Goal: Task Accomplishment & Management: Manage account settings

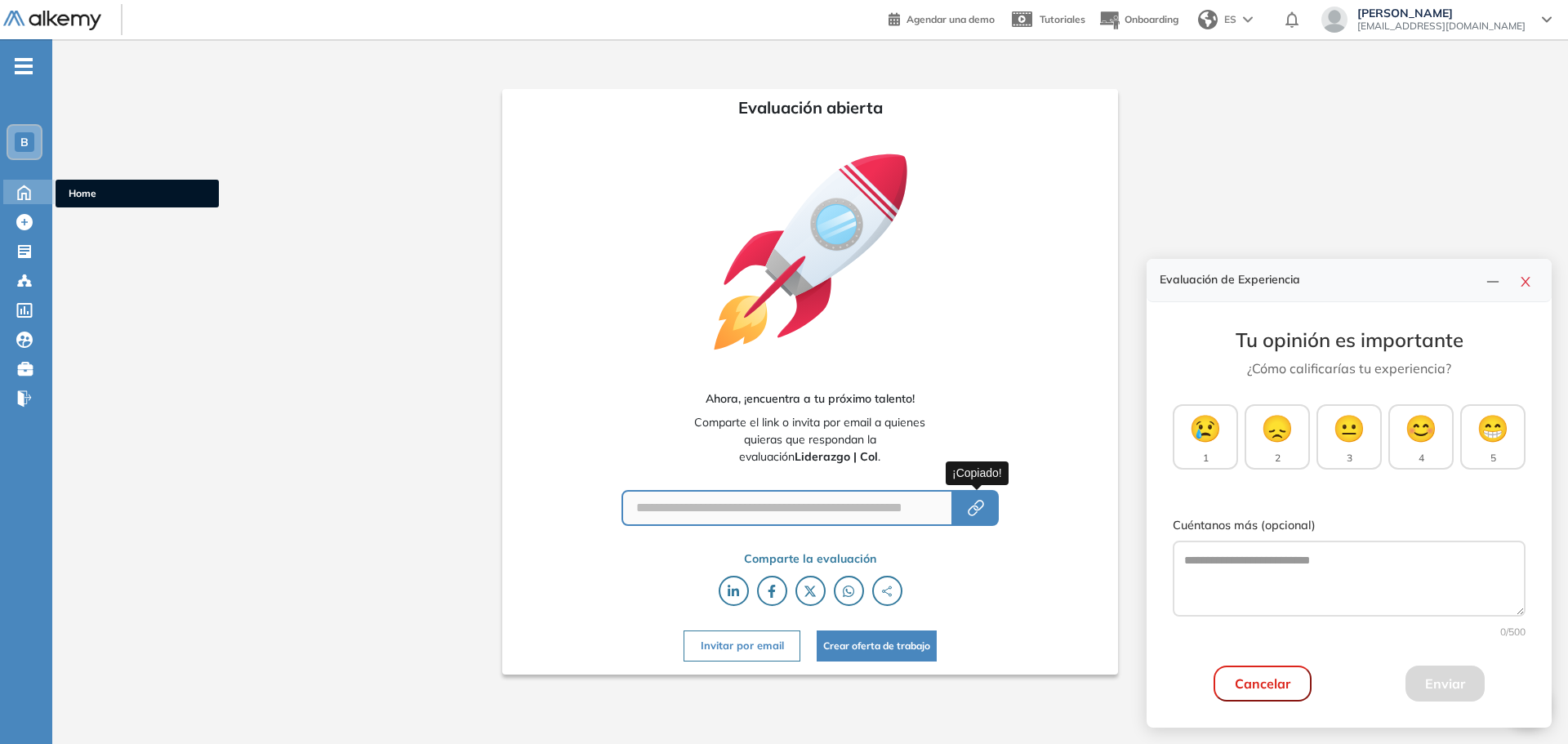
click at [37, 185] on icon at bounding box center [24, 191] width 29 height 20
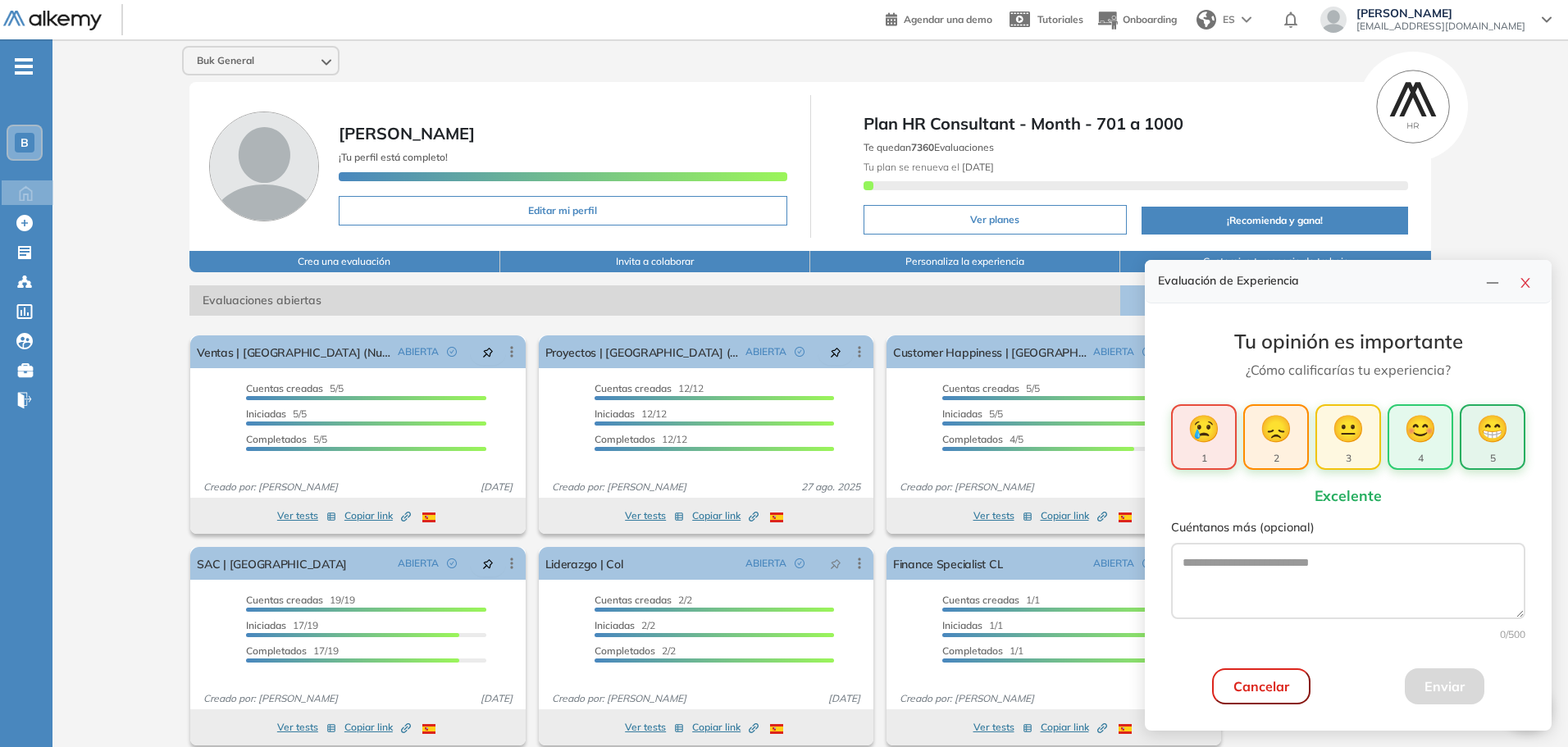
click at [1476, 446] on span "😁" at bounding box center [1492, 427] width 33 height 39
click at [1440, 688] on button "Enviar" at bounding box center [1444, 687] width 80 height 36
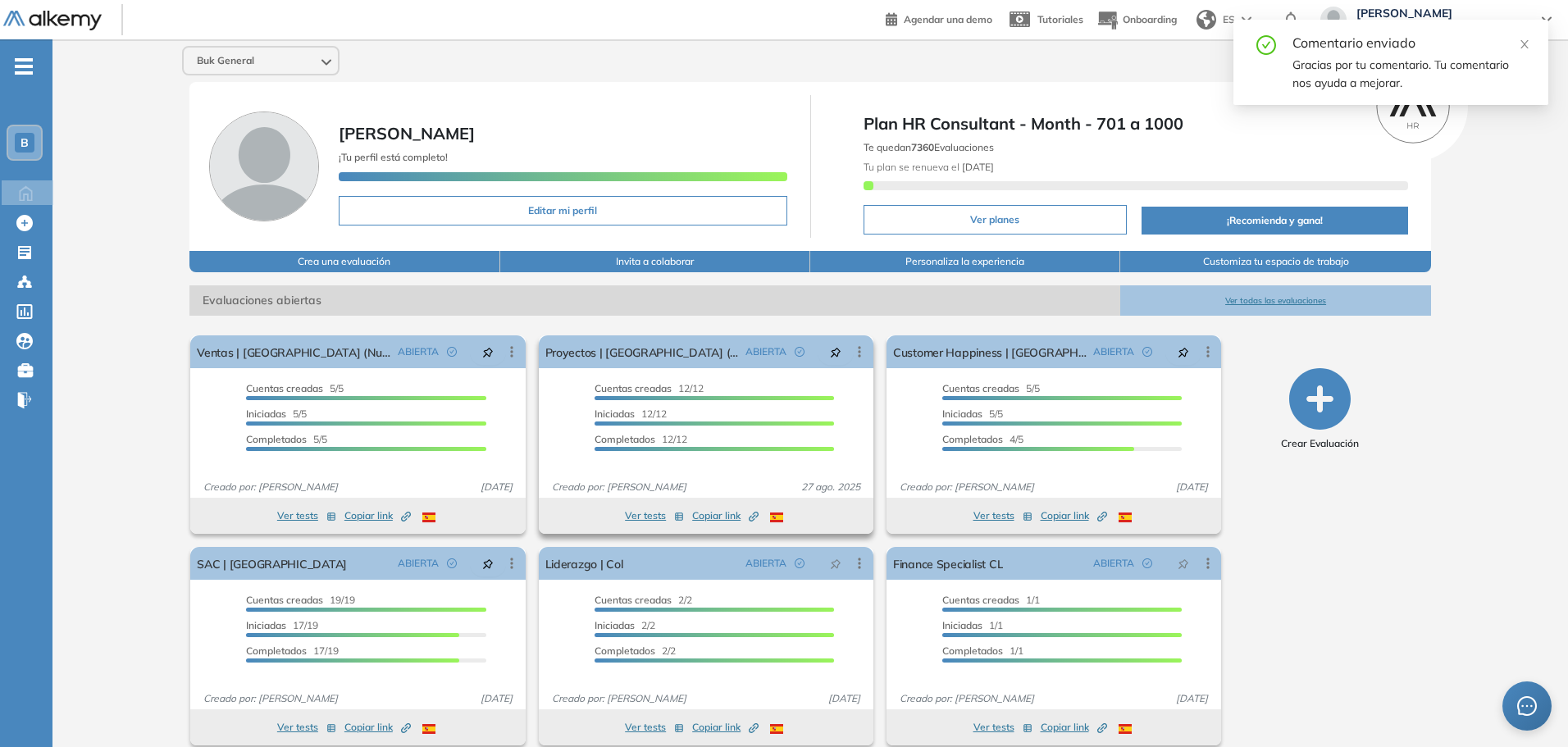
scroll to position [18, 0]
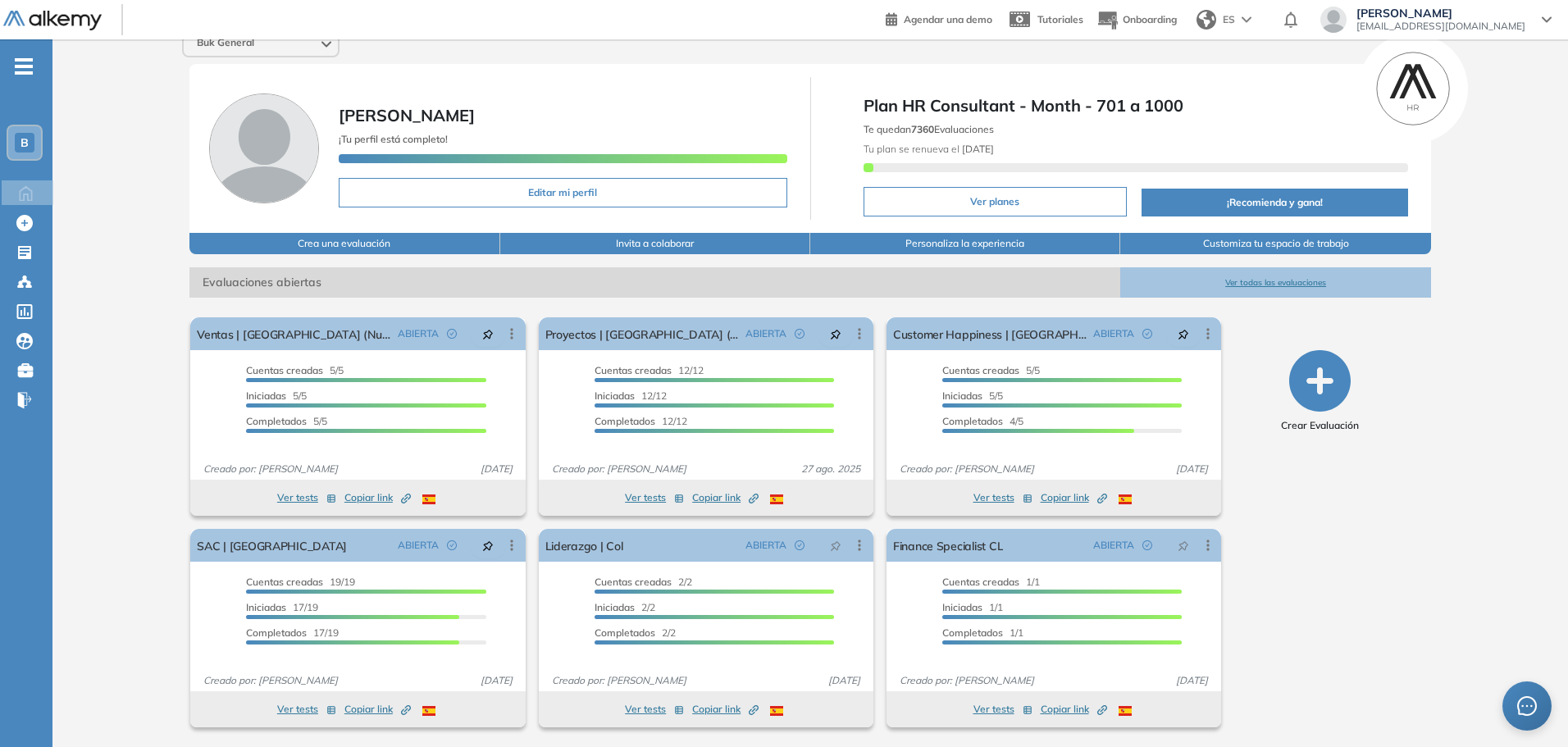
click at [1245, 277] on button "Ver todas las evaluaciones" at bounding box center [1275, 283] width 310 height 31
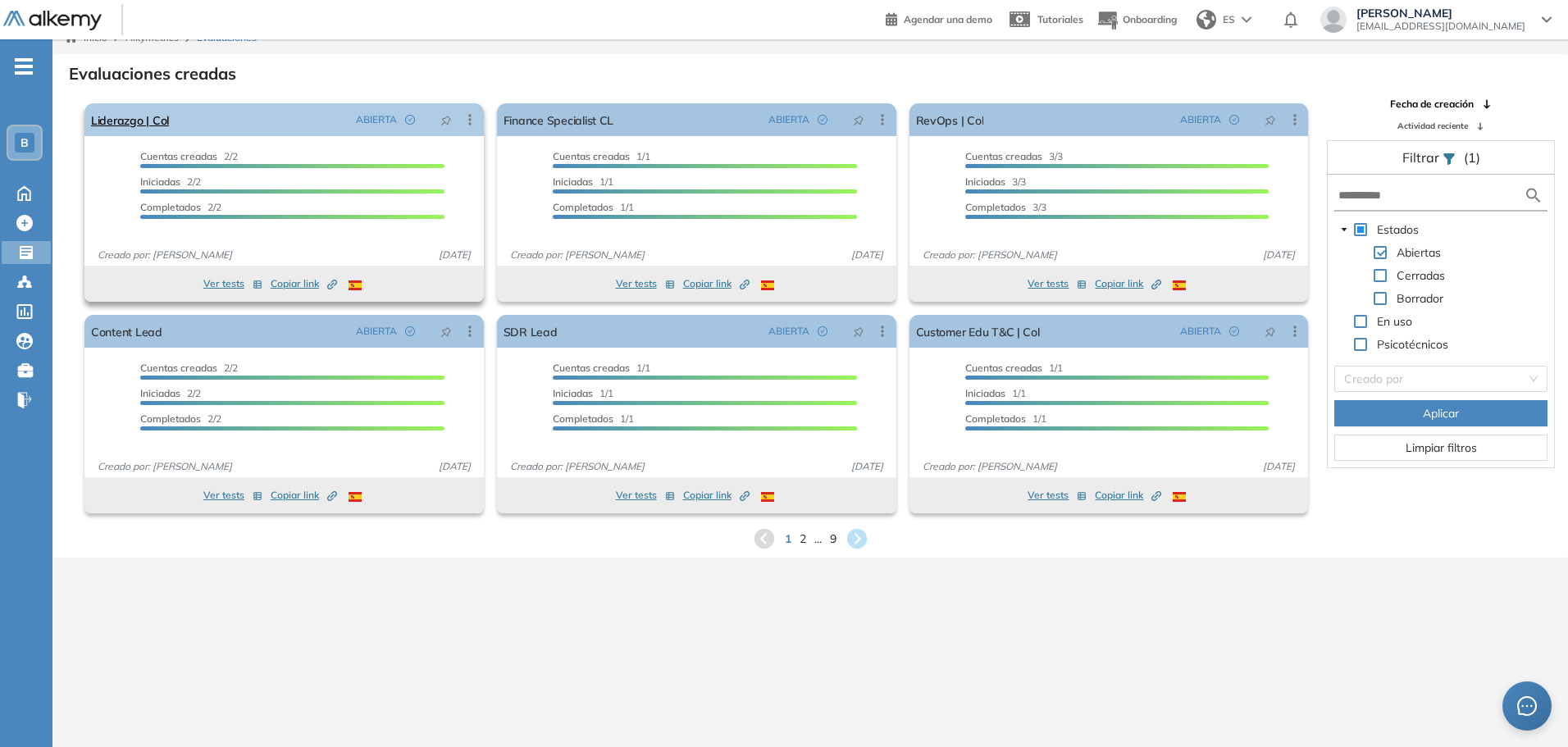
click at [469, 119] on icon at bounding box center [469, 119] width 16 height 16
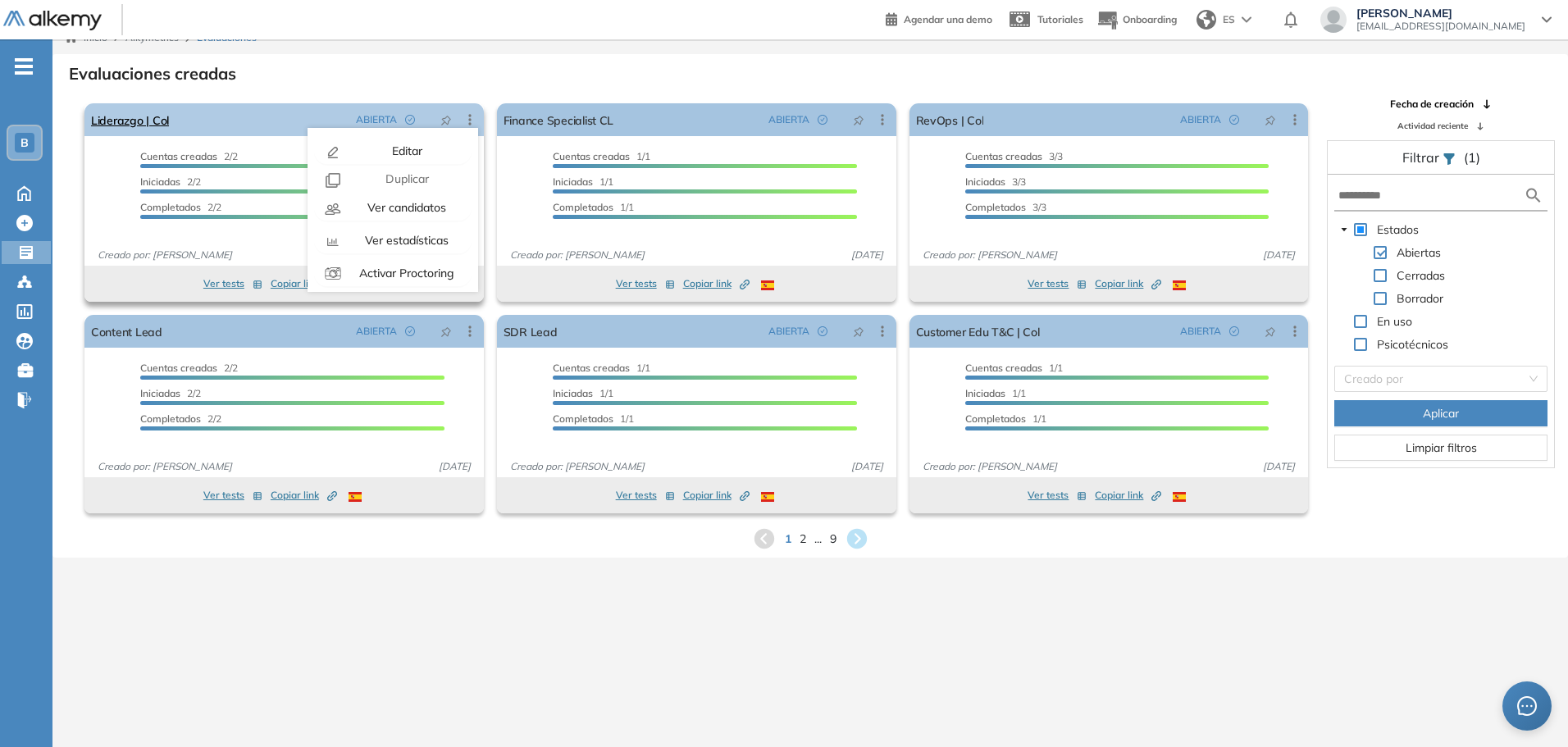
click at [469, 120] on icon at bounding box center [470, 119] width 3 height 11
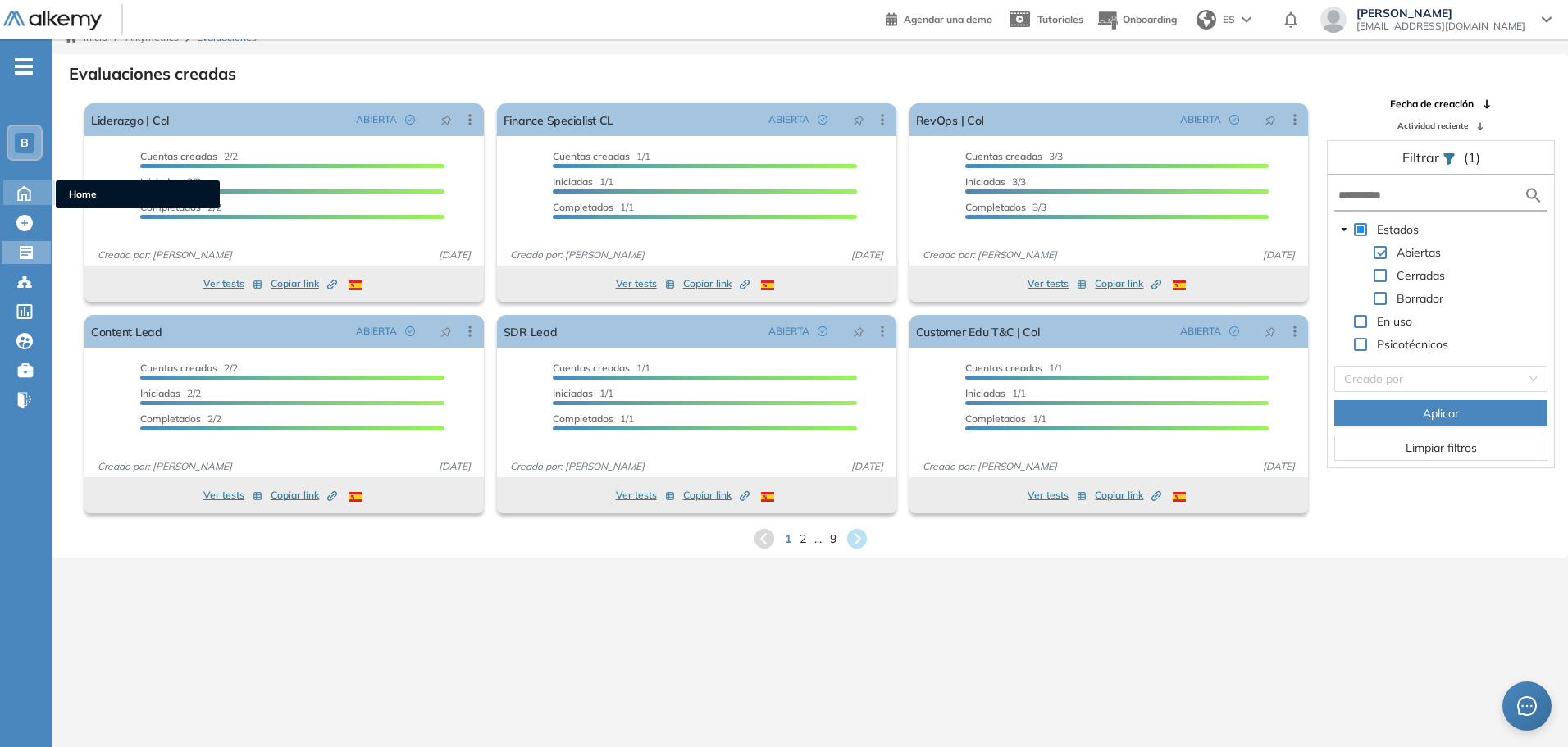
click at [27, 188] on icon at bounding box center [24, 192] width 29 height 20
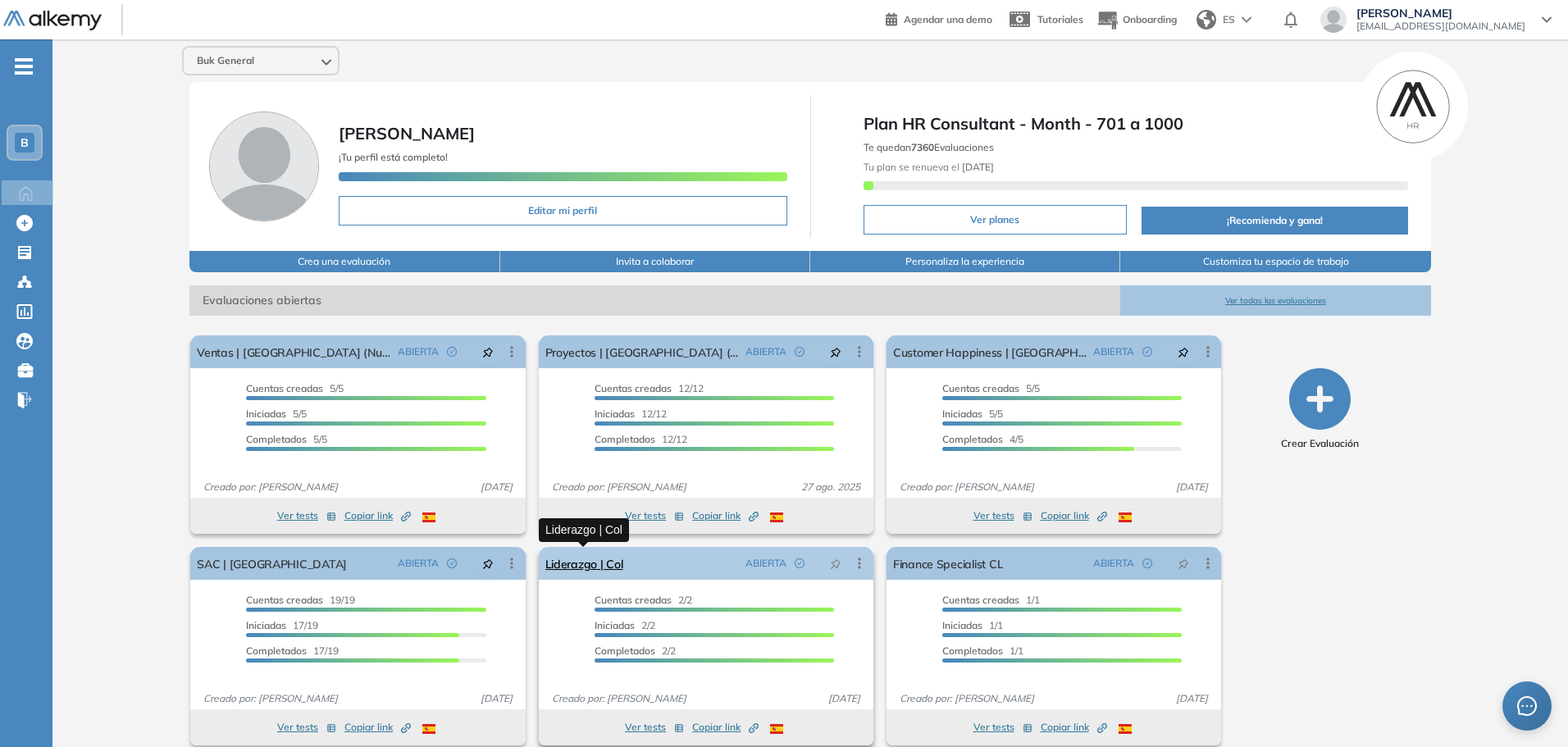
click at [578, 561] on link "Liderazgo | Col" at bounding box center [583, 563] width 78 height 33
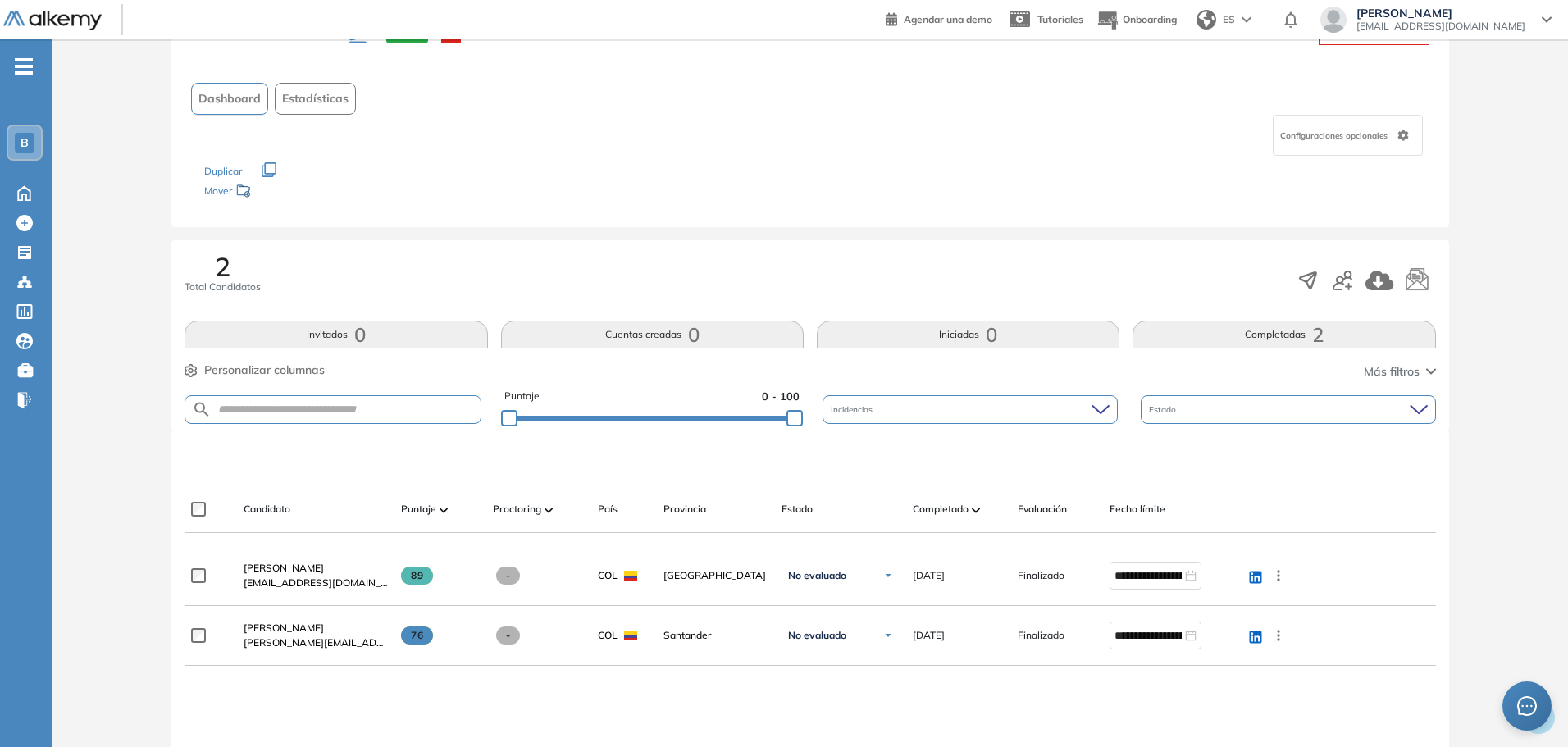
scroll to position [164, 0]
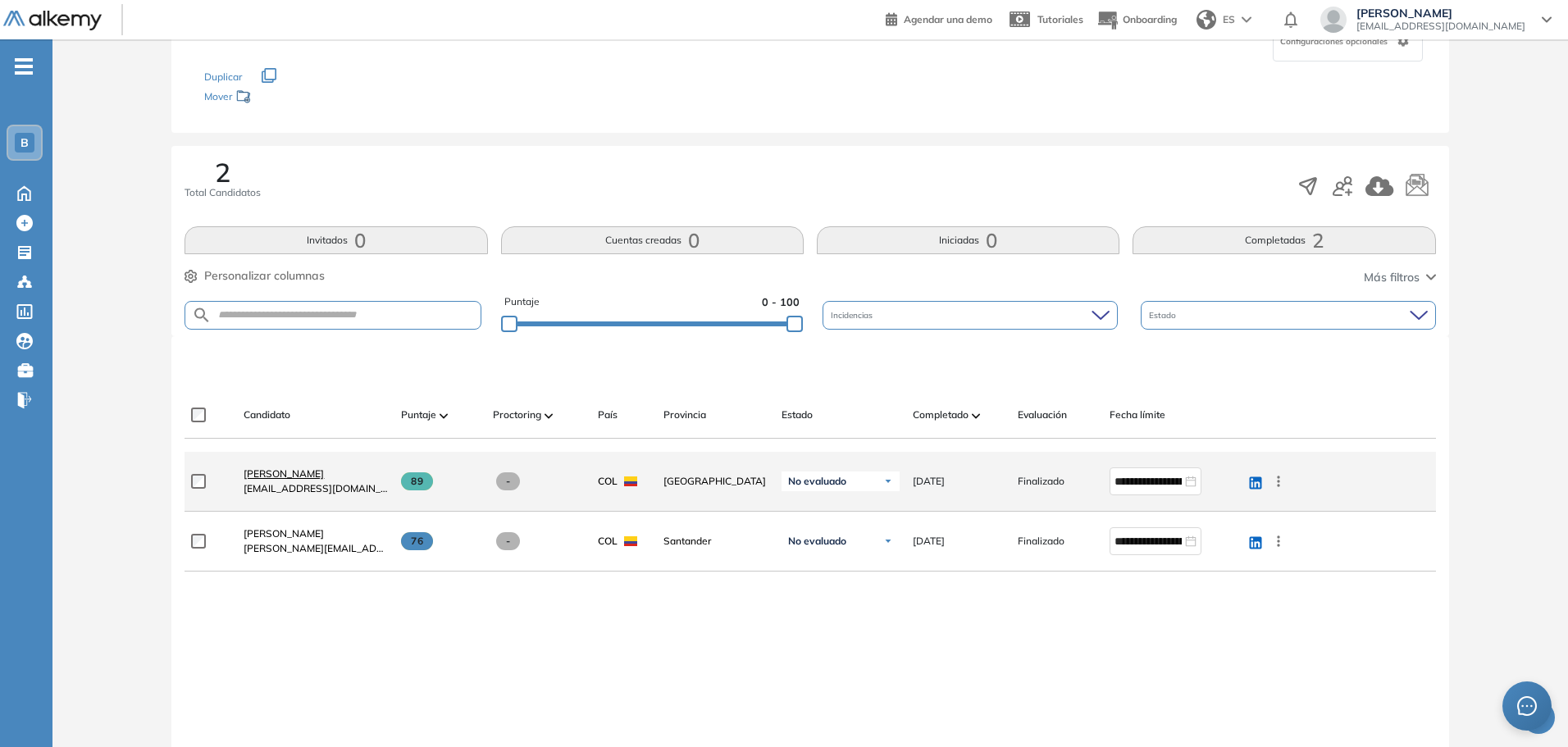
click at [316, 466] on link "[PERSON_NAME]" at bounding box center [315, 473] width 145 height 14
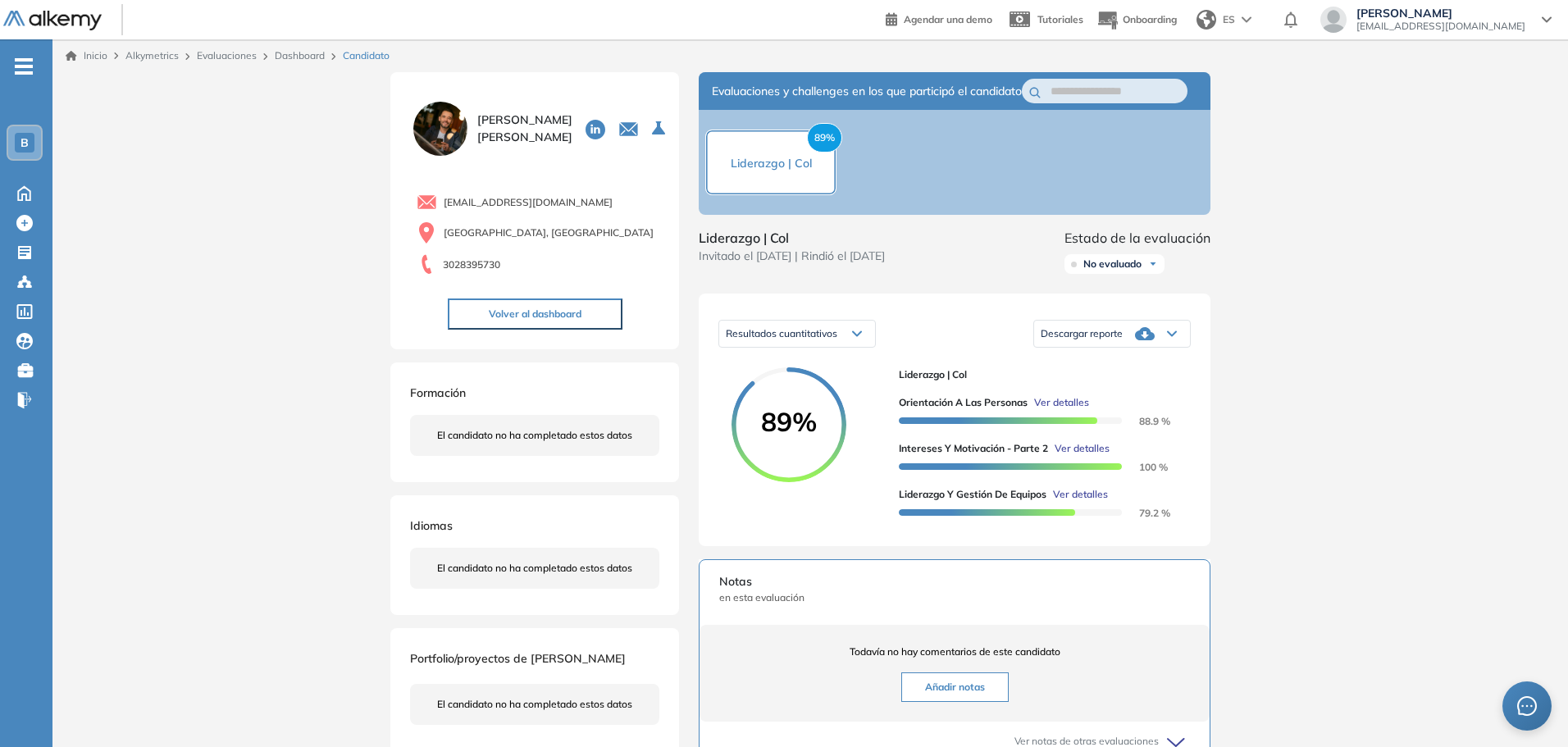
click at [298, 57] on link "Dashboard" at bounding box center [300, 55] width 50 height 12
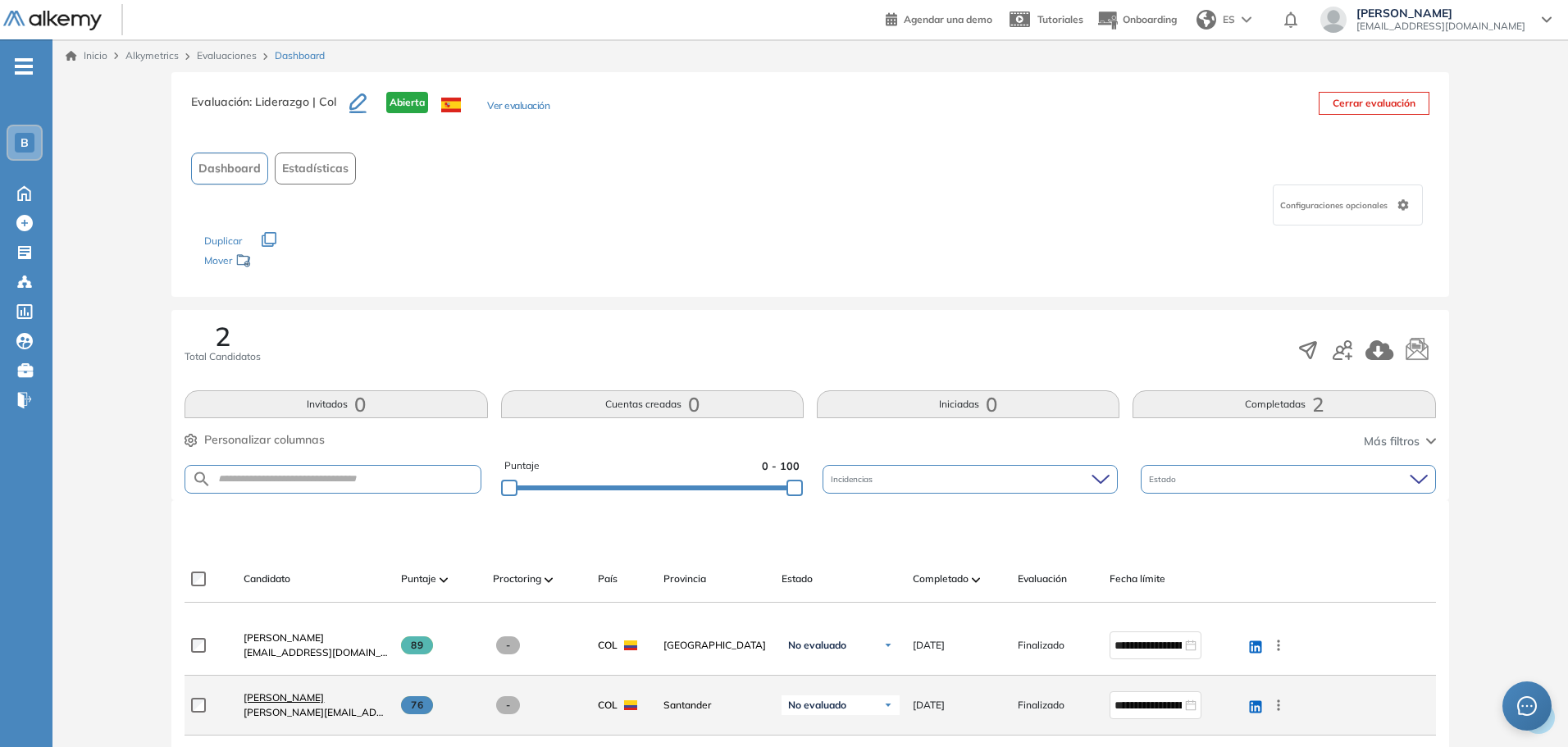
click at [324, 699] on span "[PERSON_NAME]" at bounding box center [284, 697] width 80 height 12
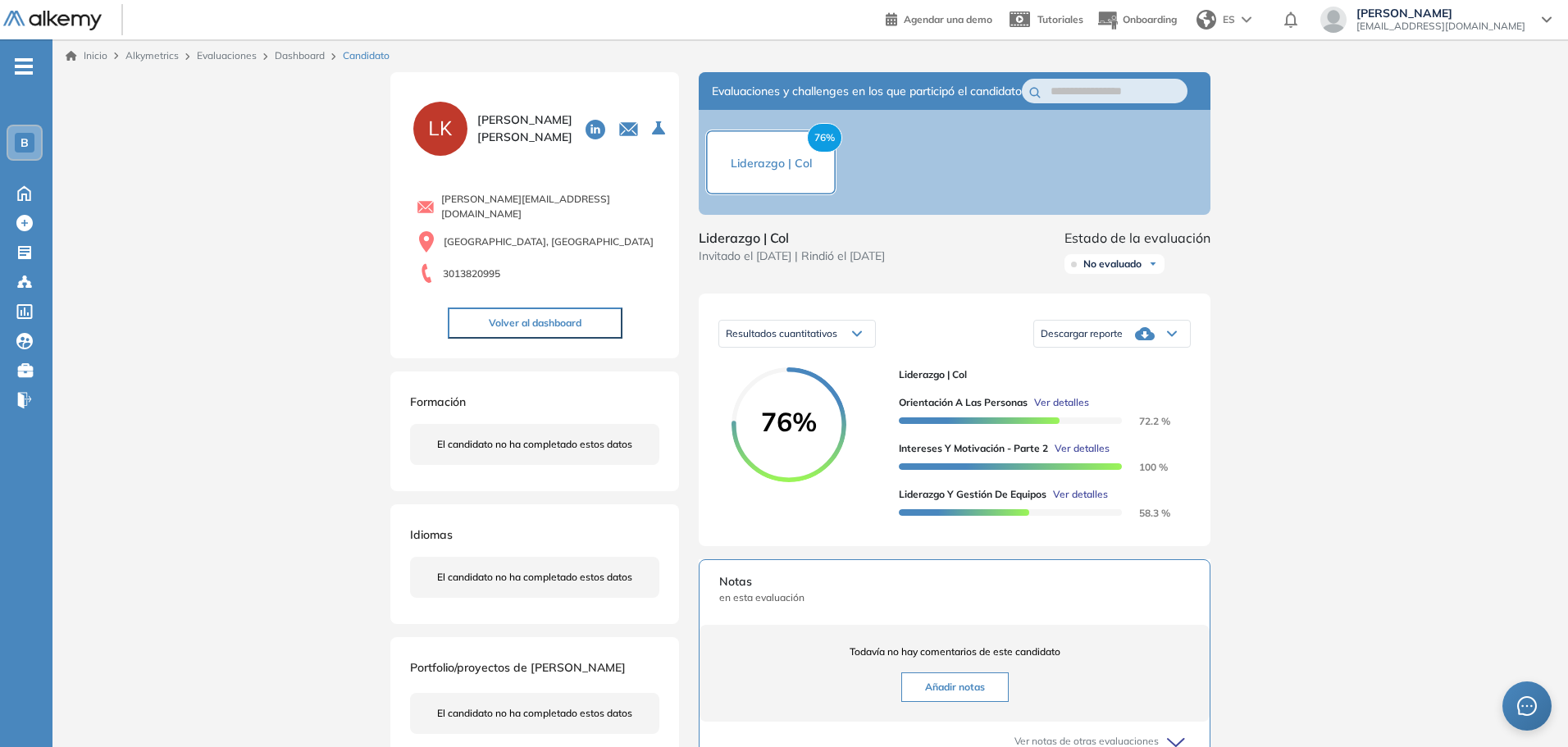
click at [1074, 502] on span "Ver detalles" at bounding box center [1079, 494] width 55 height 14
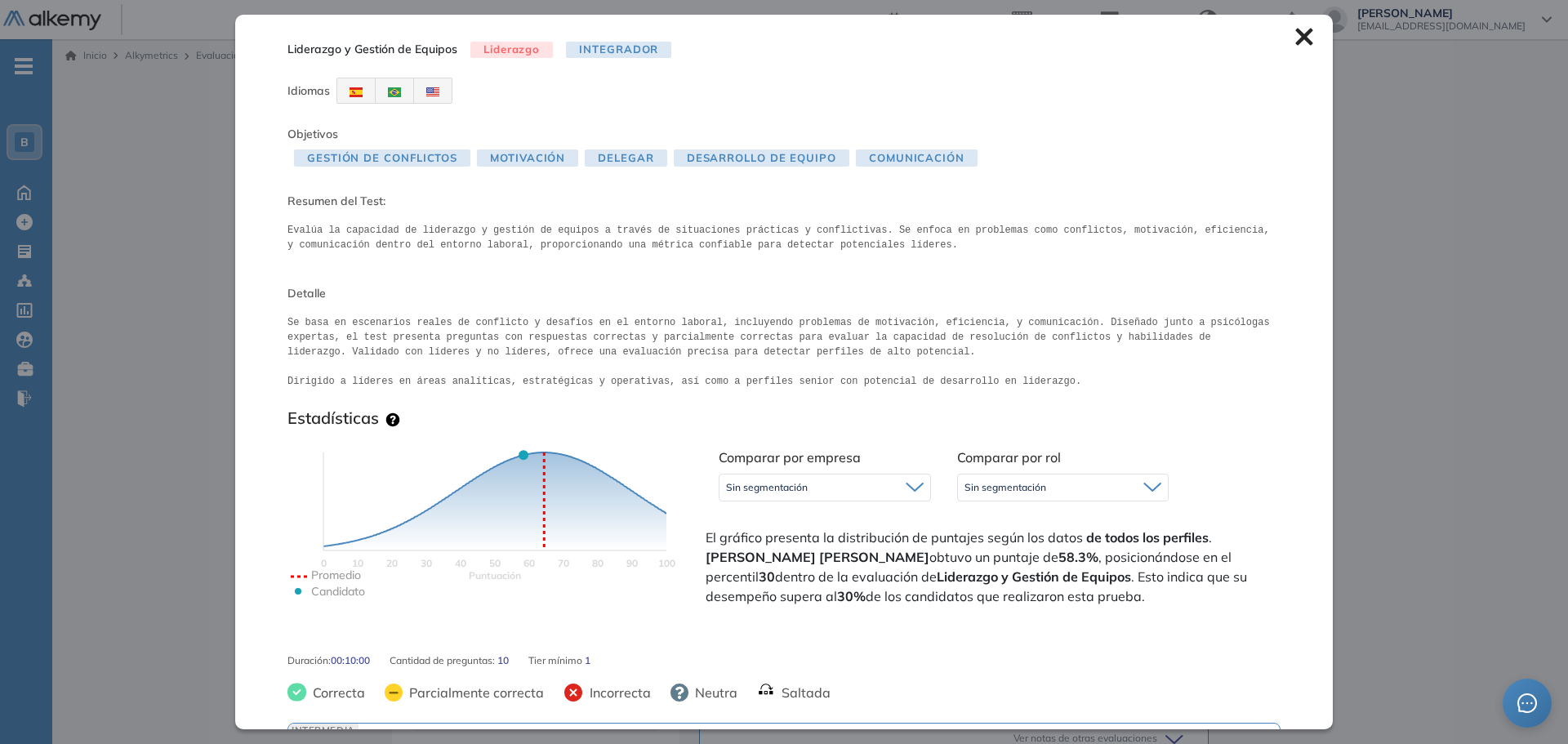
click at [1433, 449] on div "Inicio Alkymetrics Evaluaciones Dashboard Candidato Liderazgo y Gestión de Equi…" at bounding box center [810, 547] width 1516 height 1016
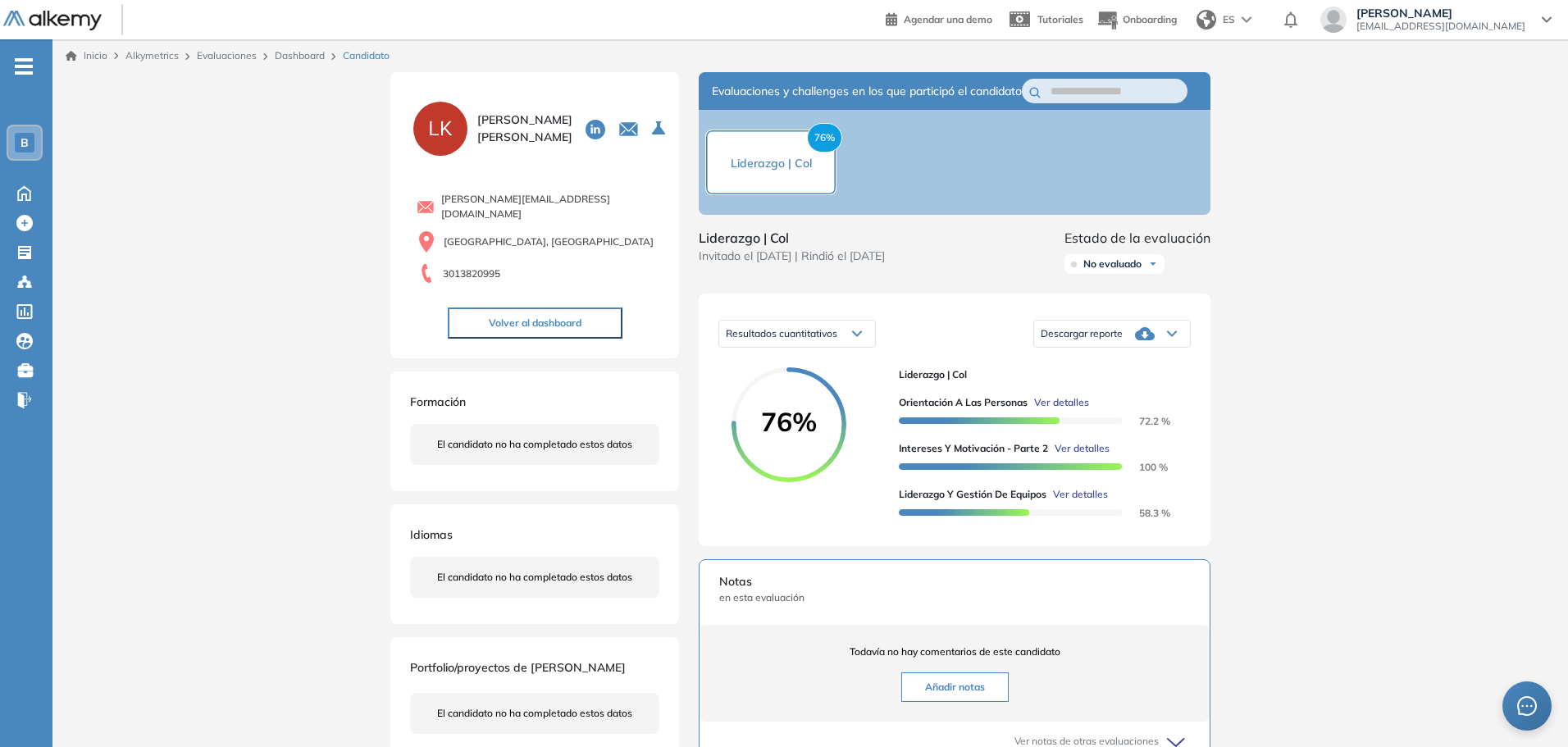
click at [286, 54] on link "Dashboard" at bounding box center [300, 55] width 50 height 12
